Goal: Information Seeking & Learning: Learn about a topic

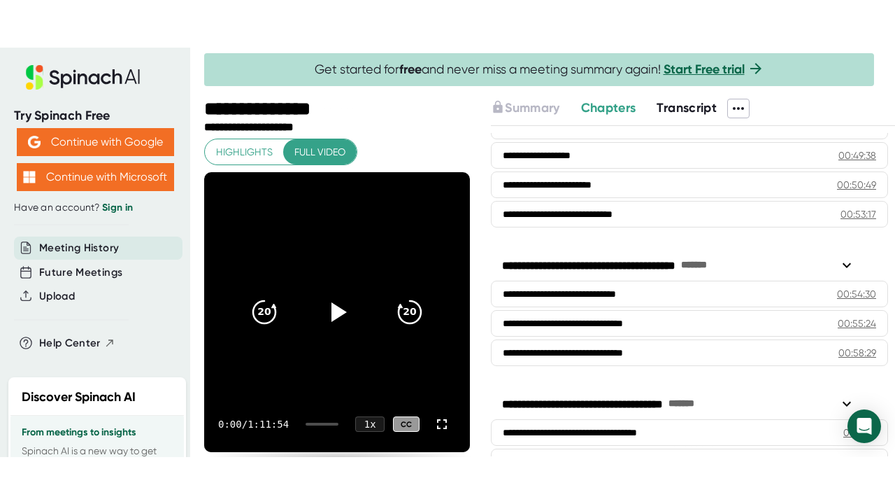
scroll to position [1750, 0]
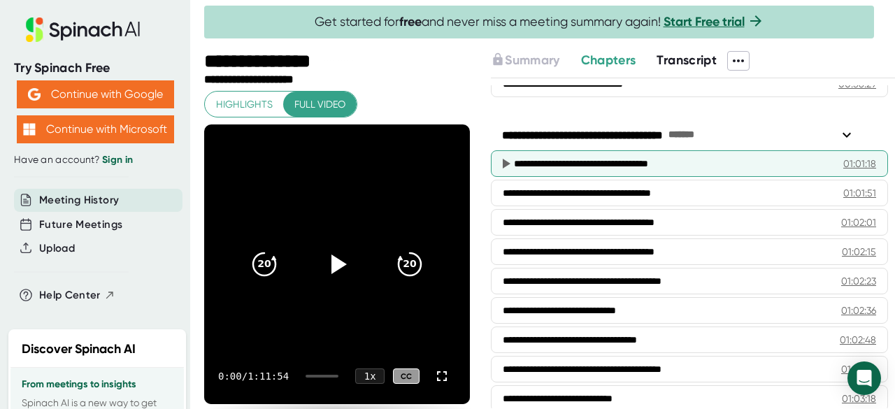
click at [599, 157] on div "**********" at bounding box center [663, 164] width 298 height 14
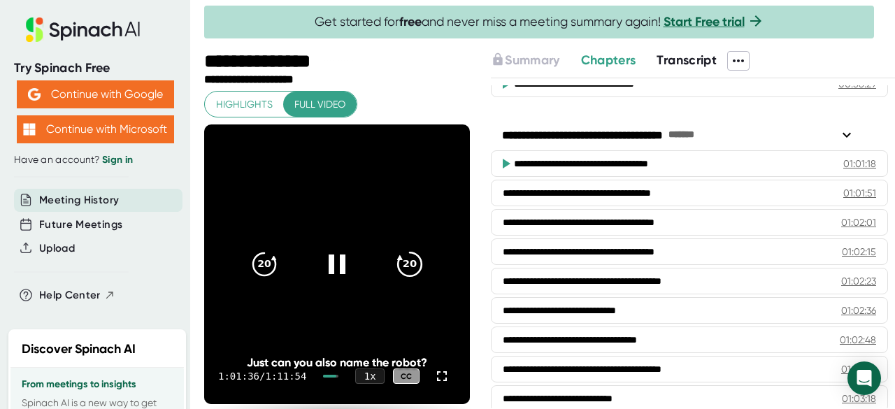
click at [402, 257] on icon "20" at bounding box center [409, 264] width 35 height 35
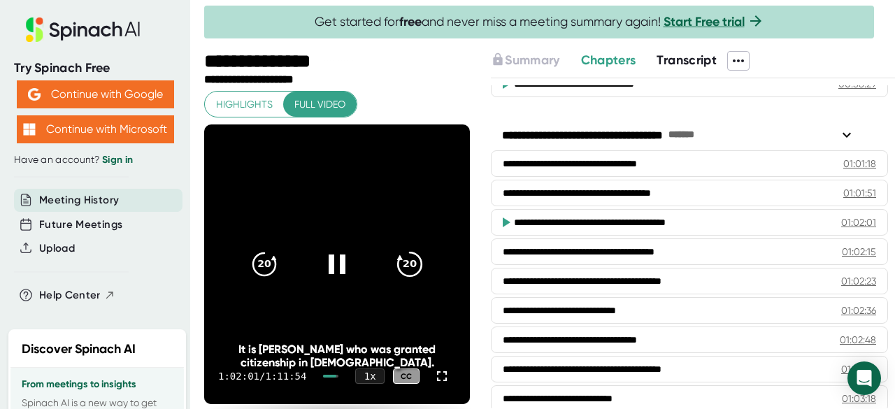
click at [411, 269] on icon "20" at bounding box center [409, 264] width 35 height 35
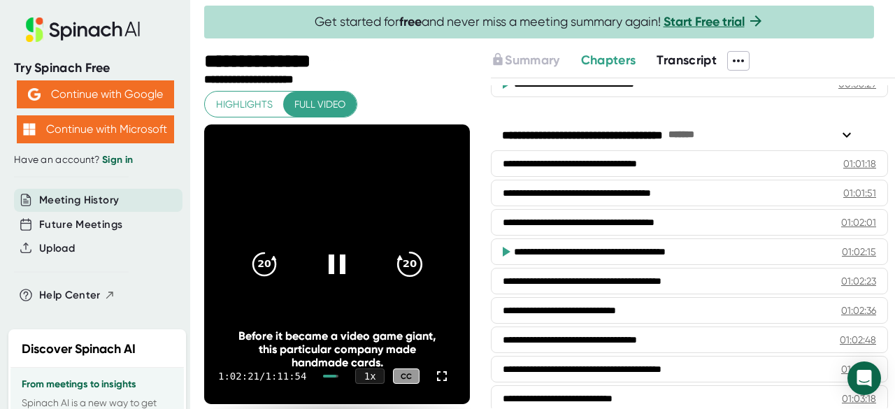
click at [411, 269] on icon "20" at bounding box center [409, 264] width 35 height 35
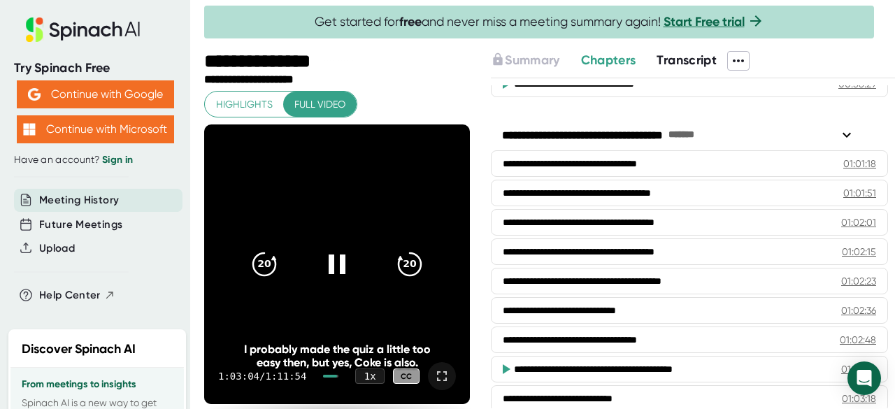
click at [434, 377] on icon at bounding box center [442, 376] width 17 height 17
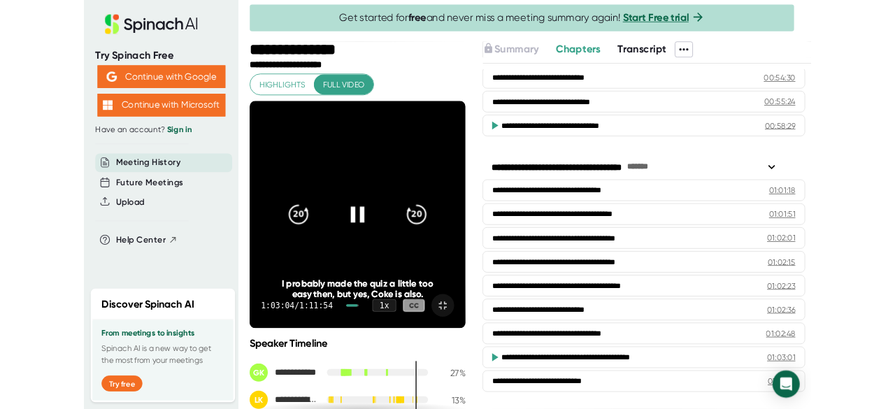
scroll to position [1655, 0]
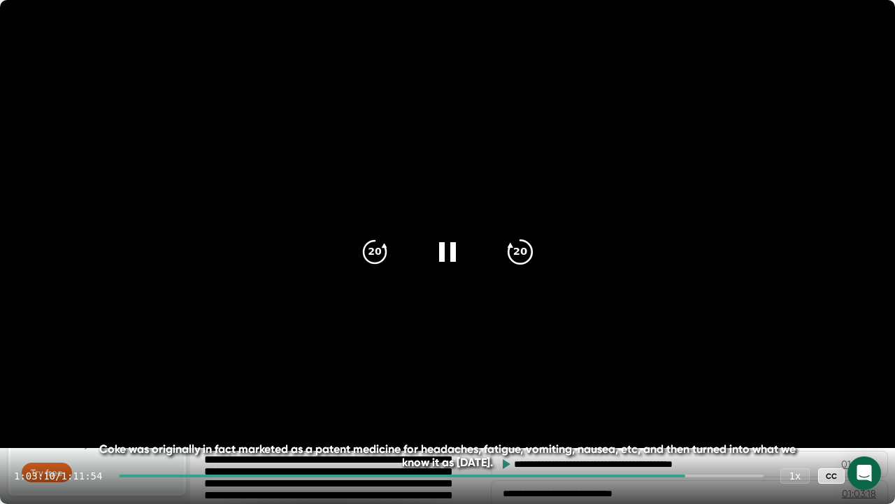
click at [523, 261] on icon "20" at bounding box center [520, 251] width 35 height 35
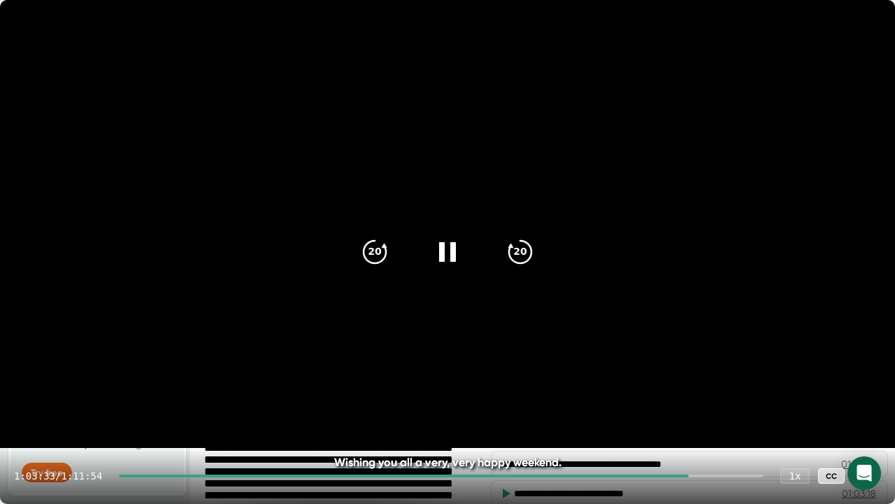
click at [863, 409] on icon at bounding box center [867, 475] width 17 height 17
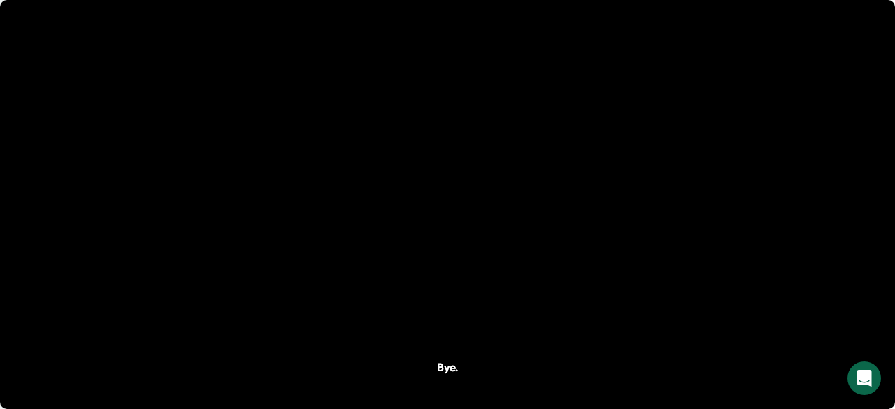
scroll to position [1750, 0]
